Goal: Transaction & Acquisition: Register for event/course

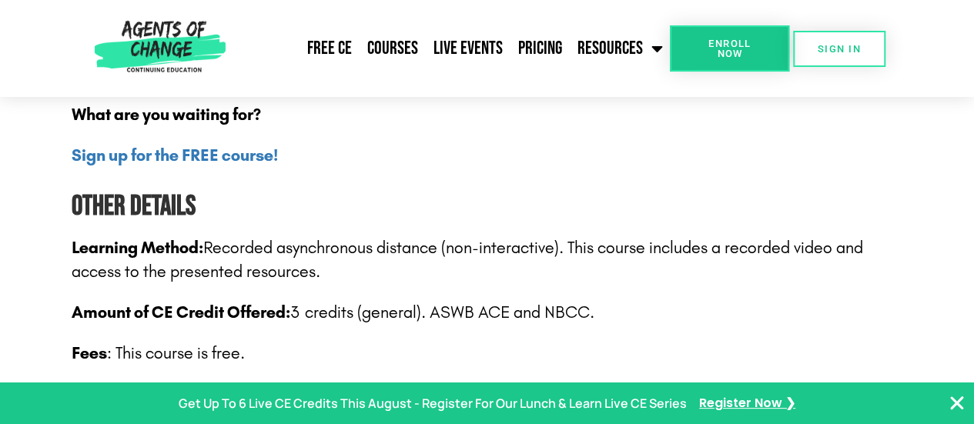
scroll to position [2174, 0]
click at [217, 156] on b "Sign up for the FREE course!" at bounding box center [175, 156] width 206 height 20
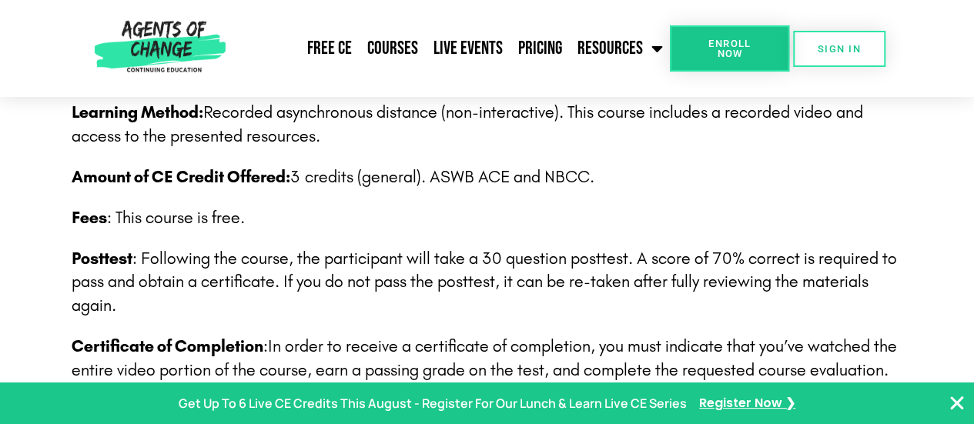
scroll to position [2311, 0]
click at [571, 322] on div "Section 1: Introduction to AI and ChatGPT Understanding the basics of AI and it…" at bounding box center [488, 139] width 832 height 1870
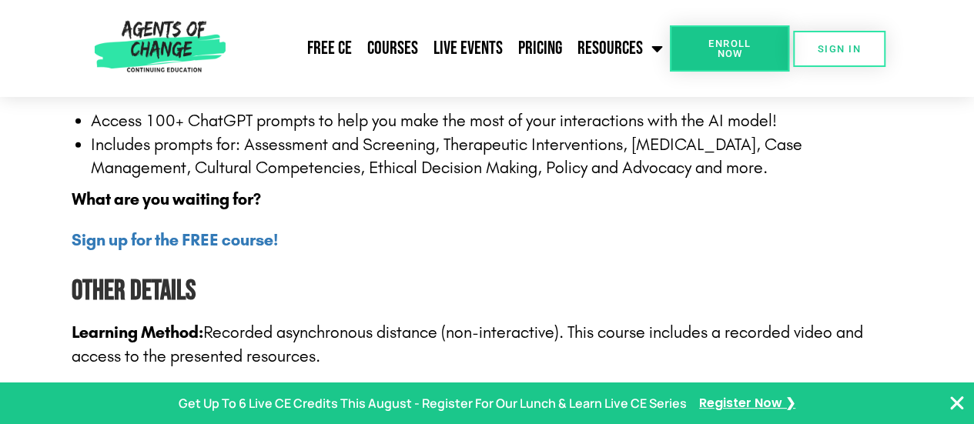
scroll to position [2089, 0]
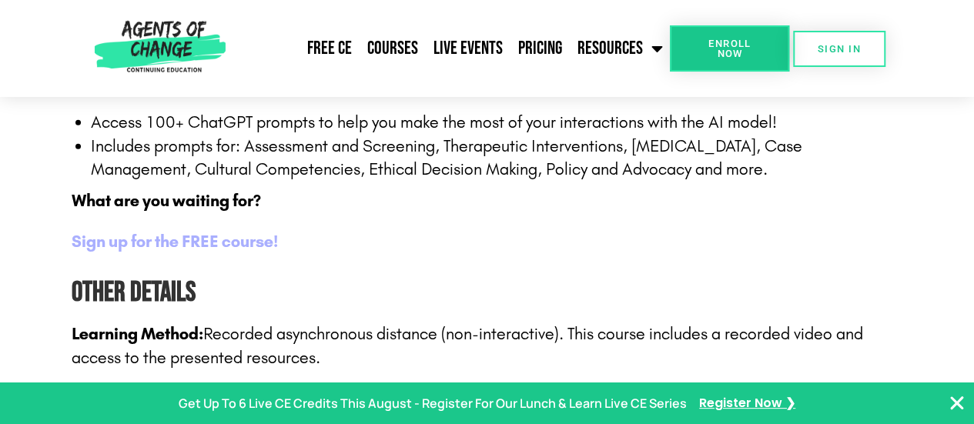
click at [249, 246] on b "Sign up for the FREE course!" at bounding box center [175, 242] width 206 height 20
